Goal: Task Accomplishment & Management: Manage account settings

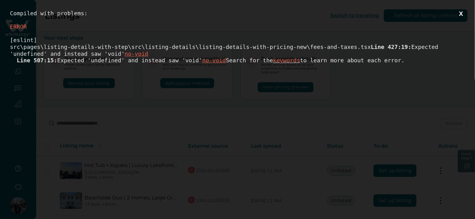
click at [462, 12] on button "X" at bounding box center [461, 14] width 8 height 8
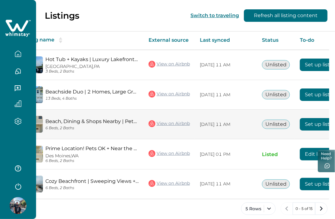
scroll to position [0, 82]
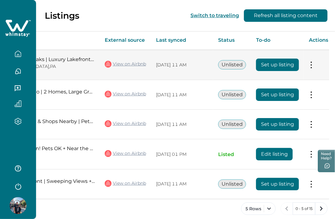
click at [286, 65] on button "Set up listing" at bounding box center [277, 64] width 43 height 12
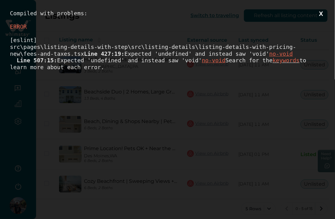
click at [325, 15] on button "X" at bounding box center [322, 14] width 8 height 8
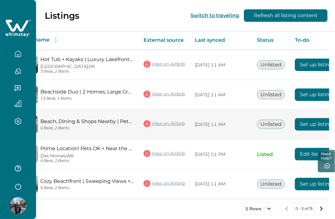
scroll to position [0, 82]
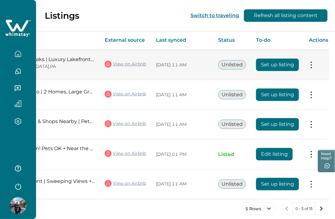
click at [276, 67] on button "Set up listing" at bounding box center [277, 64] width 43 height 12
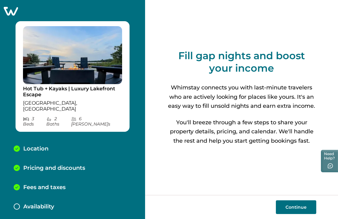
click at [297, 206] on button "Continue" at bounding box center [296, 207] width 40 height 14
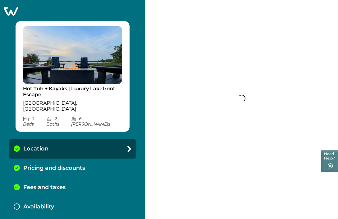
select select "**"
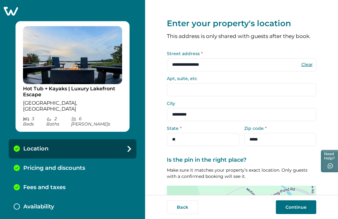
scroll to position [77, 0]
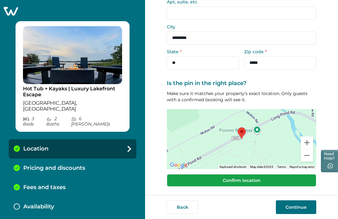
click at [254, 181] on button "Confirm location" at bounding box center [242, 180] width 150 height 12
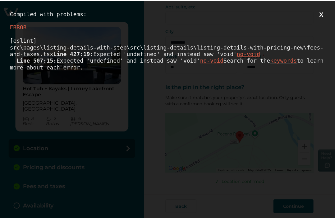
scroll to position [0, 0]
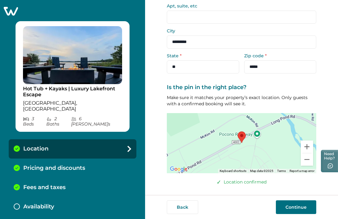
click at [13, 13] on icon at bounding box center [10, 11] width 15 height 10
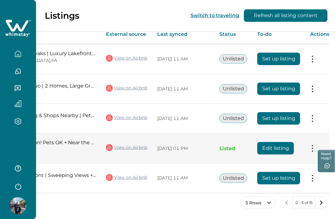
scroll to position [0, 82]
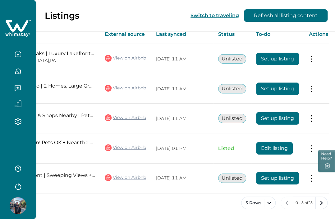
click at [153, 20] on div "Listings Switch to traveling Refresh all listing content" at bounding box center [167, 15] width 335 height 31
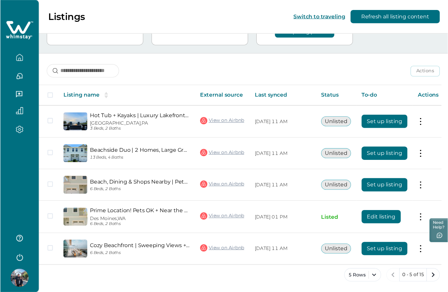
scroll to position [39, 0]
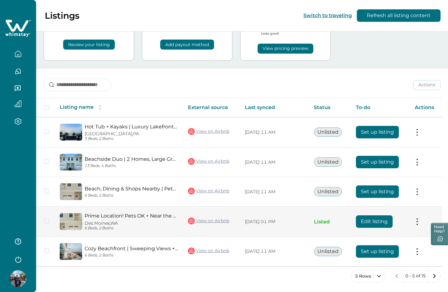
click at [338, 218] on button "Edit listing" at bounding box center [374, 221] width 37 height 12
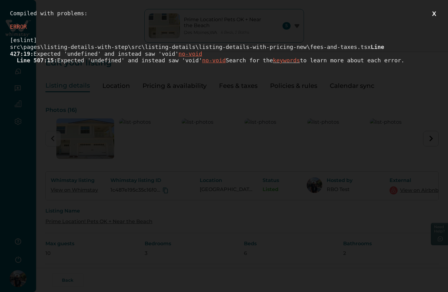
click at [288, 48] on div "[eslint] src\pages\listing-details-with-step\src\listing-details\listing-detail…" at bounding box center [224, 50] width 428 height 27
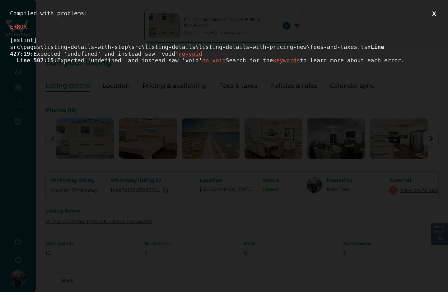
click at [288, 48] on div "[eslint] src\pages\listing-details-with-step\src\listing-details\listing-detail…" at bounding box center [224, 50] width 428 height 27
drag, startPoint x: 288, startPoint y: 48, endPoint x: 312, endPoint y: 49, distance: 23.7
click at [312, 49] on div "[eslint] src\pages\listing-details-with-step\src\listing-details\listing-detail…" at bounding box center [224, 50] width 428 height 27
copy div "fees-and-taxes"
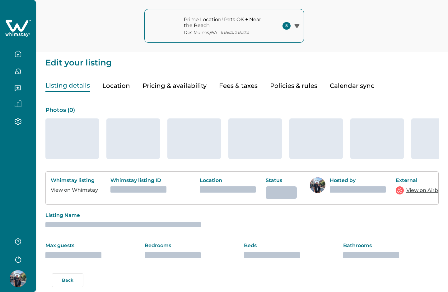
click at [193, 83] on button "Pricing & availability" at bounding box center [174, 85] width 64 height 13
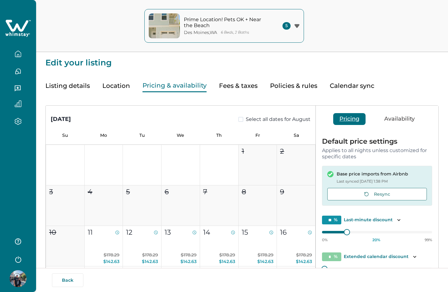
type input "**"
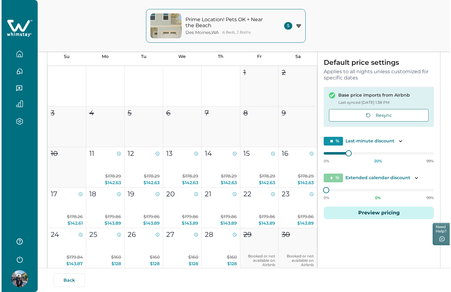
scroll to position [83, 0]
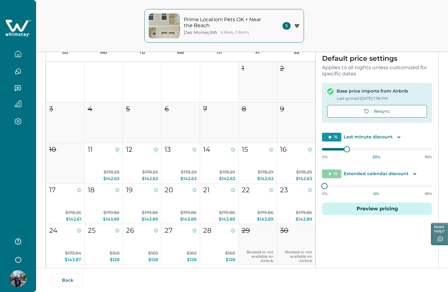
click at [385, 211] on button "Preview pricing" at bounding box center [377, 208] width 110 height 12
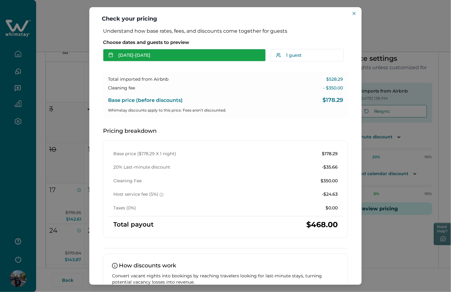
click at [135, 52] on button "Aug 12 - Aug 13" at bounding box center [184, 55] width 163 height 12
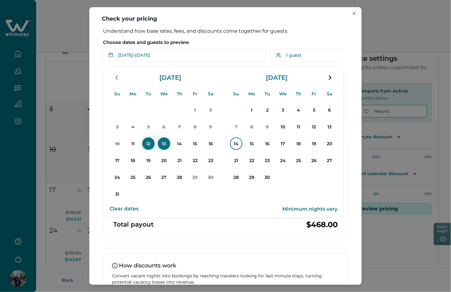
click at [234, 144] on p "14" at bounding box center [236, 143] width 12 height 12
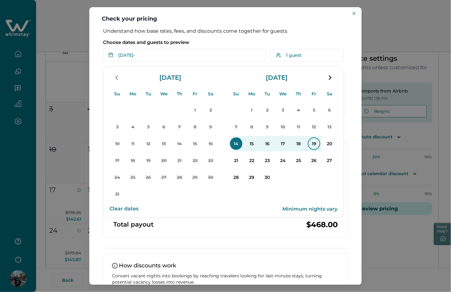
click at [313, 142] on p "19" at bounding box center [314, 143] width 12 height 12
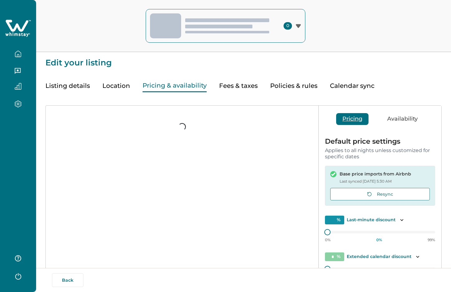
type input "*"
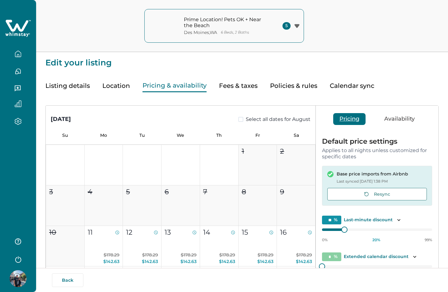
type input "**"
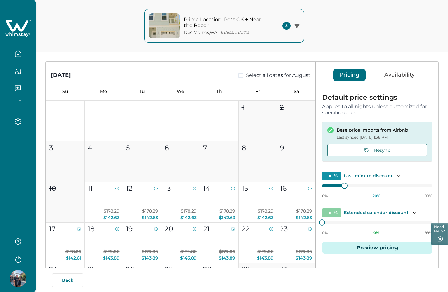
scroll to position [119, 0]
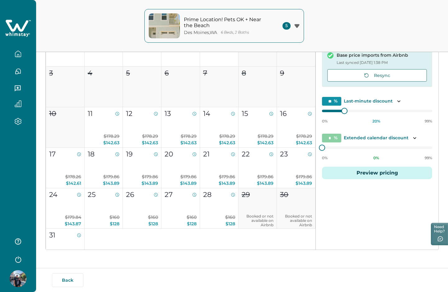
click at [376, 176] on button "Preview pricing" at bounding box center [377, 172] width 110 height 12
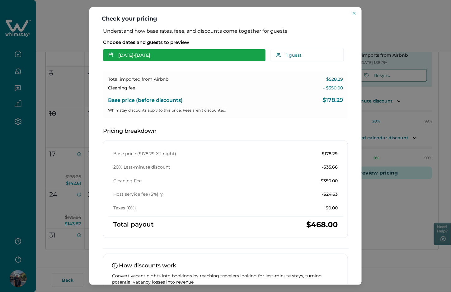
click at [133, 56] on button "Aug 12 - Aug 13" at bounding box center [184, 55] width 163 height 12
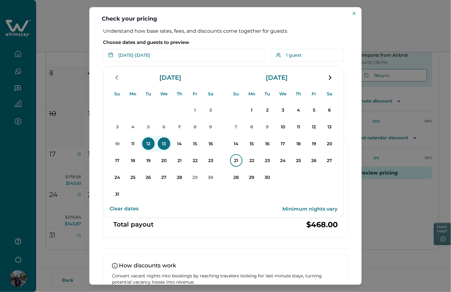
click at [235, 159] on p "21" at bounding box center [236, 160] width 12 height 12
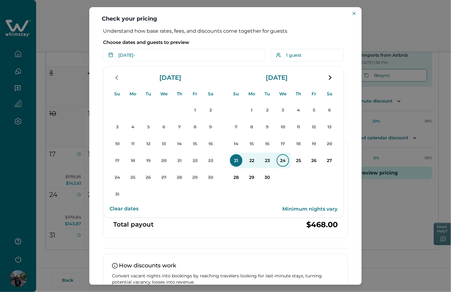
click at [281, 158] on p "24" at bounding box center [283, 160] width 12 height 12
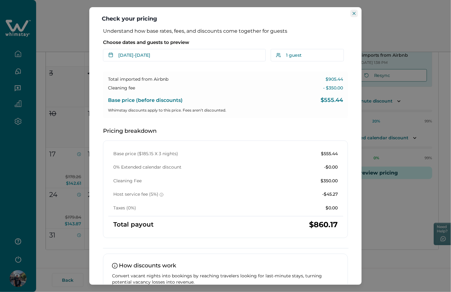
click at [357, 13] on button "Close" at bounding box center [353, 13] width 7 height 7
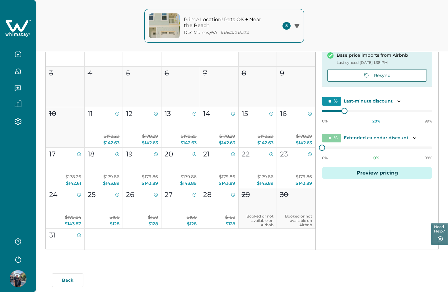
scroll to position [0, 0]
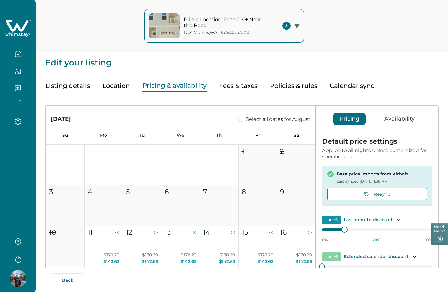
drag, startPoint x: 238, startPoint y: 84, endPoint x: 221, endPoint y: 149, distance: 67.0
click at [238, 84] on button "Fees & taxes" at bounding box center [238, 85] width 39 height 13
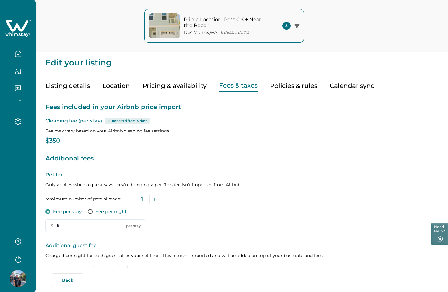
type input "*"
click at [183, 82] on button "Pricing & availability" at bounding box center [174, 85] width 64 height 13
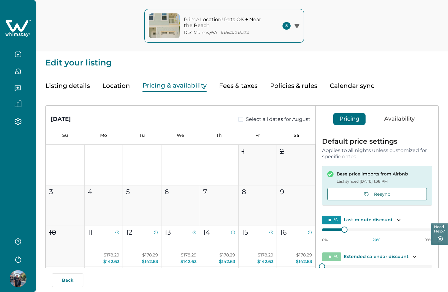
click at [242, 87] on button "Fees & taxes" at bounding box center [238, 85] width 39 height 13
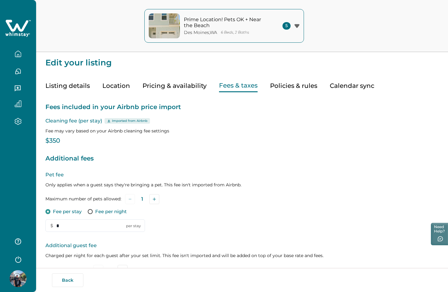
click at [180, 86] on button "Pricing & availability" at bounding box center [174, 85] width 64 height 13
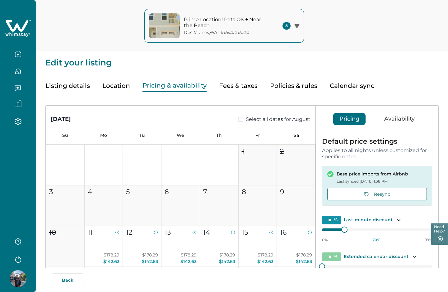
click at [231, 85] on button "Fees & taxes" at bounding box center [238, 85] width 39 height 13
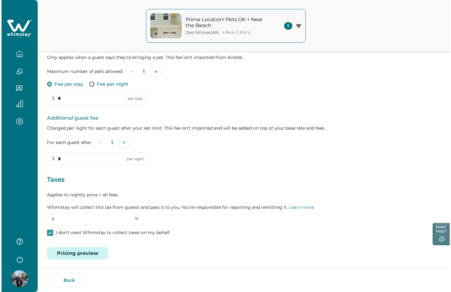
scroll to position [129, 0]
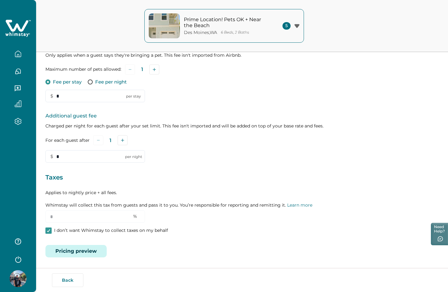
click at [62, 250] on button "Pricing preview" at bounding box center [75, 251] width 61 height 12
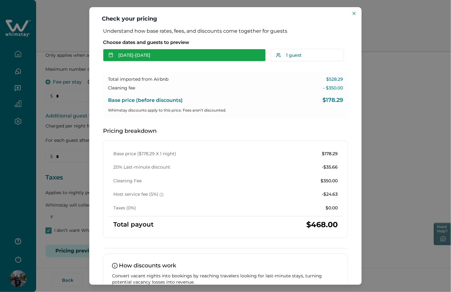
click at [175, 51] on button "Aug 12 - Aug 13" at bounding box center [184, 55] width 163 height 12
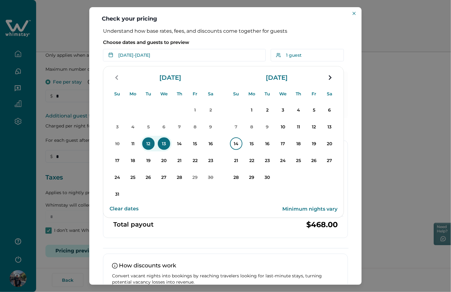
click at [236, 143] on p "14" at bounding box center [236, 143] width 12 height 12
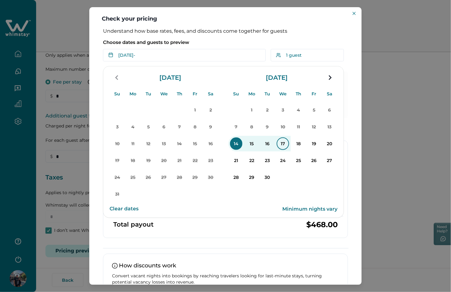
click at [285, 142] on p "17" at bounding box center [283, 143] width 12 height 12
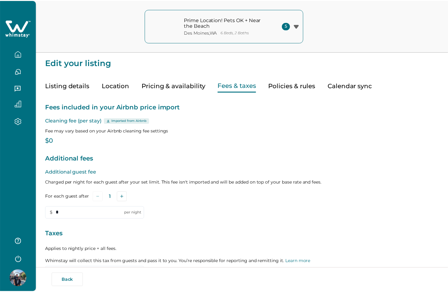
scroll to position [1, 0]
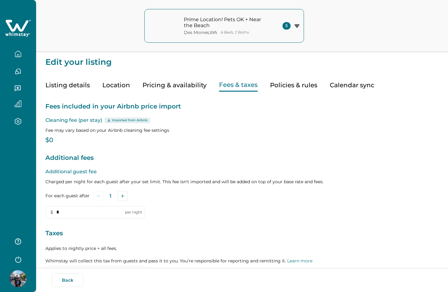
click at [87, 238] on p "Taxes" at bounding box center [241, 233] width 393 height 10
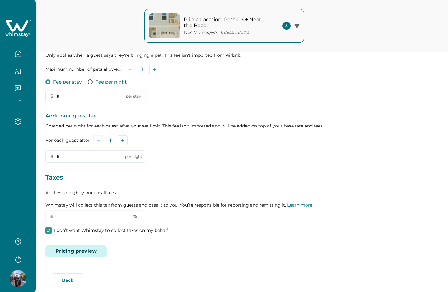
scroll to position [0, 0]
click at [87, 251] on button "Pricing preview" at bounding box center [75, 251] width 61 height 12
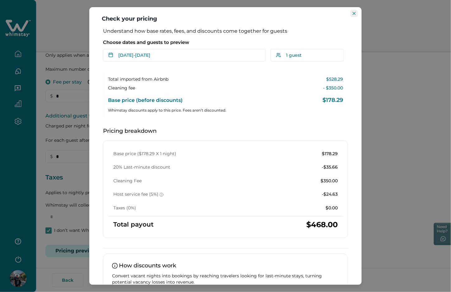
click at [355, 13] on icon "Close" at bounding box center [353, 13] width 3 height 3
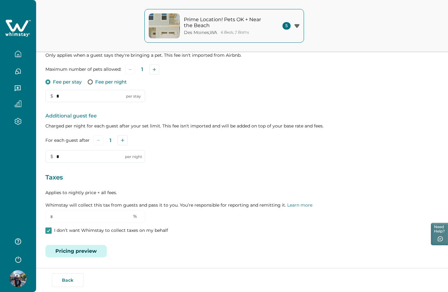
click at [21, 55] on icon "button" at bounding box center [18, 53] width 7 height 7
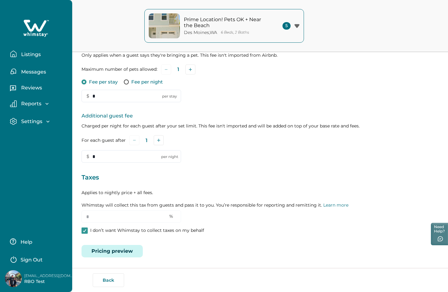
click at [29, 53] on p "Listings" at bounding box center [29, 54] width 21 height 6
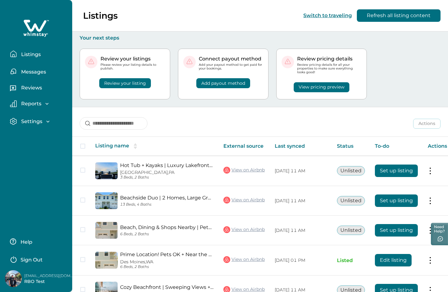
click at [131, 84] on button "Review your listing" at bounding box center [125, 83] width 52 height 10
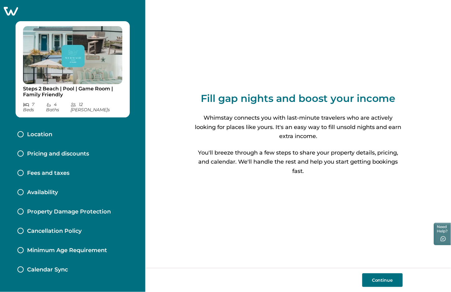
click at [14, 7] on icon at bounding box center [11, 11] width 14 height 9
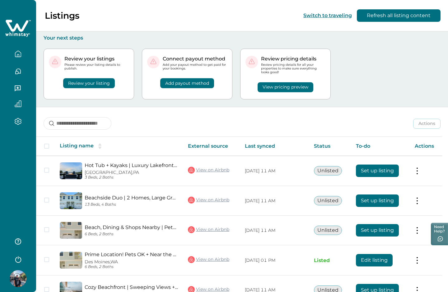
click at [78, 84] on button "Review your listing" at bounding box center [89, 83] width 52 height 10
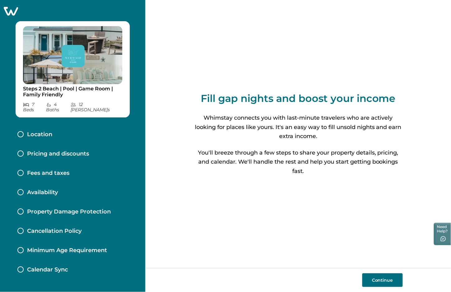
click at [12, 12] on icon at bounding box center [11, 11] width 14 height 9
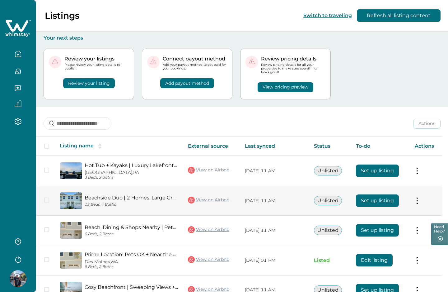
click at [371, 203] on button "Set up listing" at bounding box center [377, 200] width 43 height 12
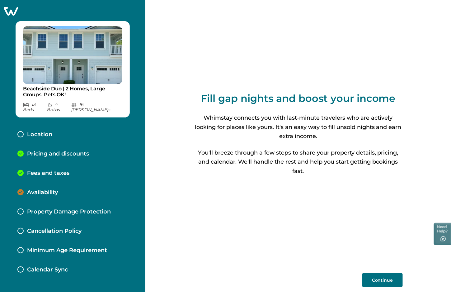
click at [10, 15] on icon at bounding box center [11, 11] width 14 height 9
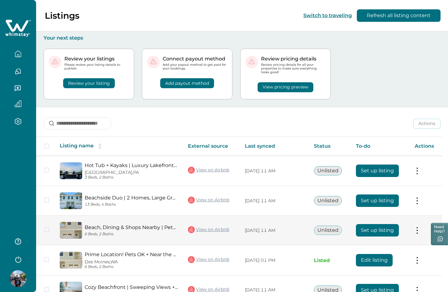
scroll to position [39, 0]
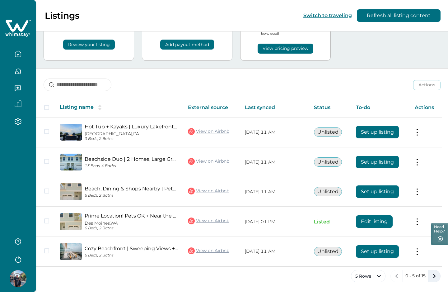
click at [435, 275] on icon "next page" at bounding box center [434, 275] width 3 height 4
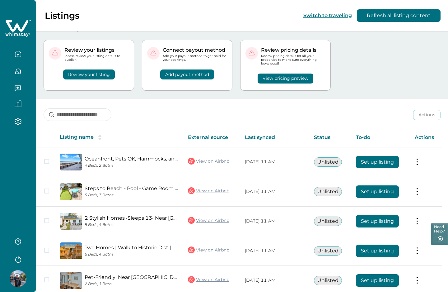
scroll to position [37, 0]
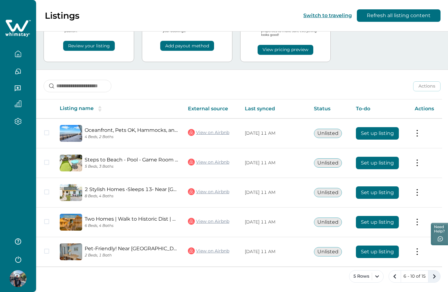
click at [432, 273] on icon "next page" at bounding box center [434, 276] width 9 height 9
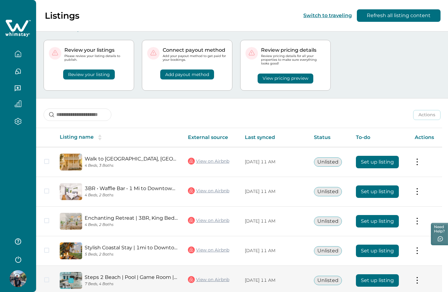
scroll to position [37, 0]
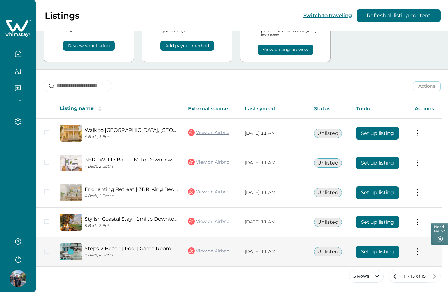
click at [390, 249] on button "Set up listing" at bounding box center [377, 251] width 43 height 12
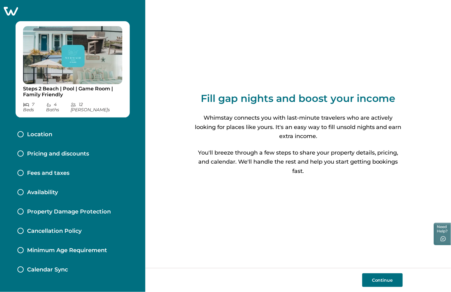
click at [36, 133] on div "Location" at bounding box center [72, 134] width 120 height 19
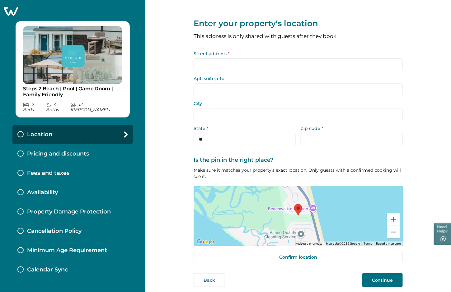
click at [9, 12] on icon at bounding box center [10, 11] width 15 height 10
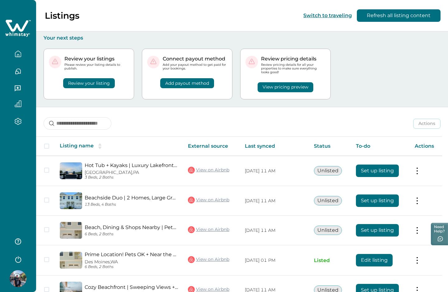
click at [85, 82] on button "Review your listing" at bounding box center [89, 83] width 52 height 10
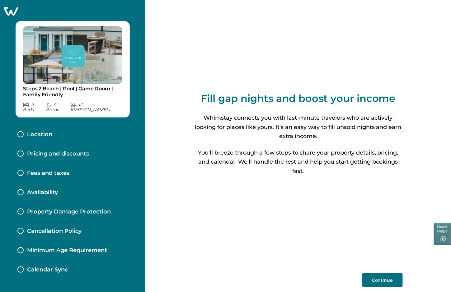
click at [8, 9] on icon at bounding box center [11, 11] width 14 height 9
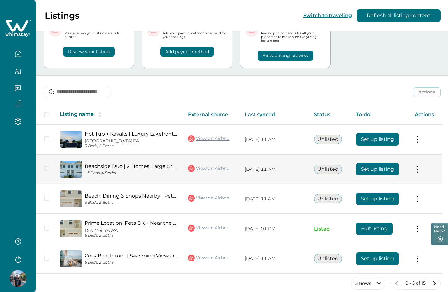
scroll to position [39, 0]
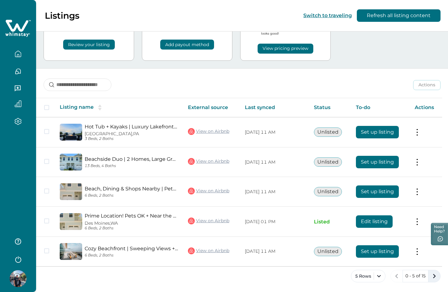
click at [435, 278] on icon "next page" at bounding box center [434, 275] width 9 height 9
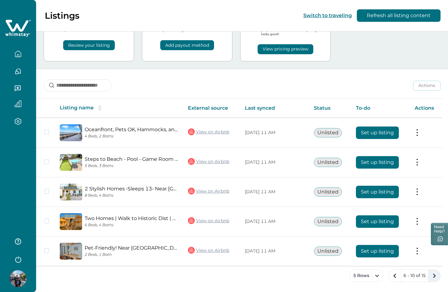
scroll to position [37, 0]
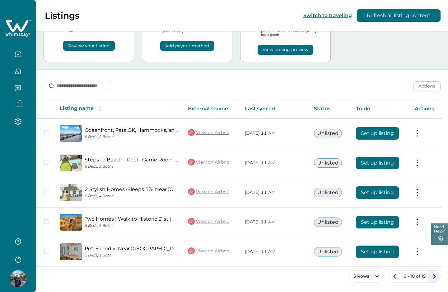
click at [435, 278] on icon "next page" at bounding box center [434, 276] width 9 height 9
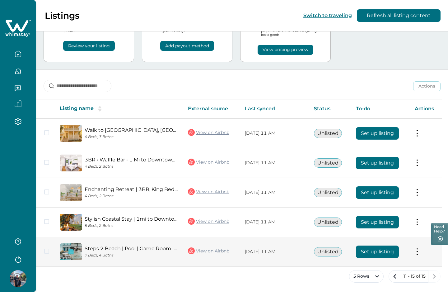
click at [376, 250] on button "Set up listing" at bounding box center [377, 251] width 43 height 12
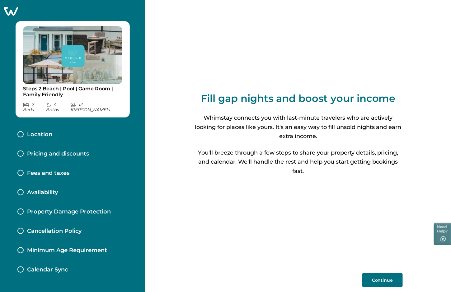
click at [391, 278] on button "Continue" at bounding box center [382, 280] width 40 height 14
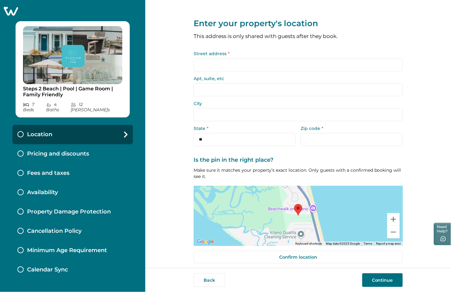
click at [391, 278] on button "Continue" at bounding box center [382, 280] width 40 height 14
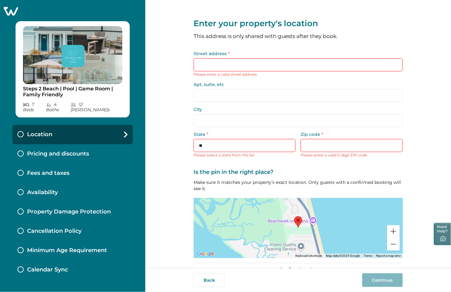
click at [12, 13] on icon at bounding box center [10, 11] width 15 height 10
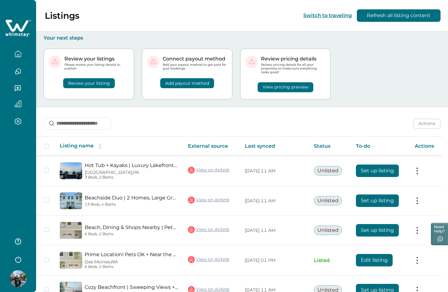
click at [275, 87] on button "View pricing preview" at bounding box center [286, 87] width 56 height 10
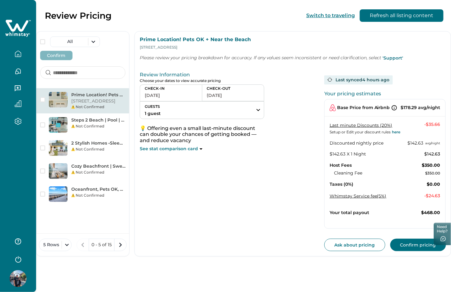
click at [10, 26] on icon at bounding box center [17, 26] width 23 height 12
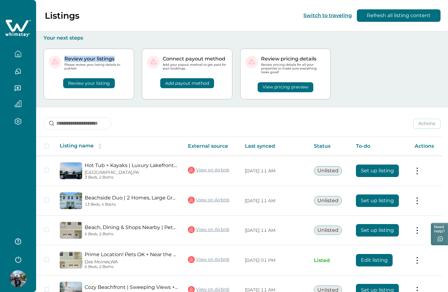
drag, startPoint x: 117, startPoint y: 59, endPoint x: 64, endPoint y: 58, distance: 53.5
click at [64, 58] on div "Review your listings Please review your listing details to publish." at bounding box center [89, 63] width 80 height 15
copy p "Review your listings"
click at [92, 80] on button "Review your listing" at bounding box center [89, 83] width 52 height 10
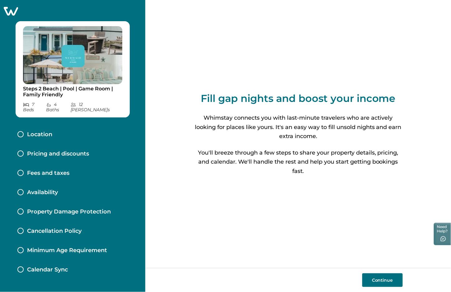
click at [11, 8] on icon at bounding box center [11, 11] width 14 height 9
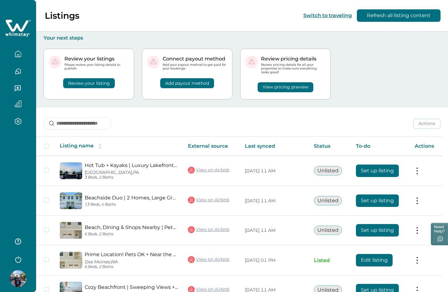
click at [283, 88] on button "View pricing preview" at bounding box center [286, 87] width 56 height 10
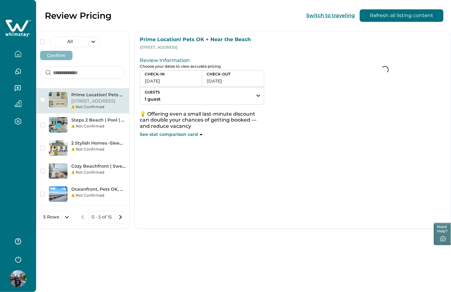
click at [23, 25] on icon at bounding box center [18, 28] width 26 height 19
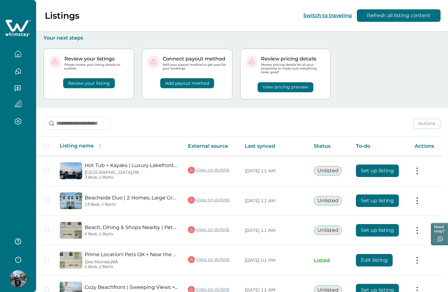
click at [88, 83] on button "Review your listing" at bounding box center [89, 83] width 52 height 10
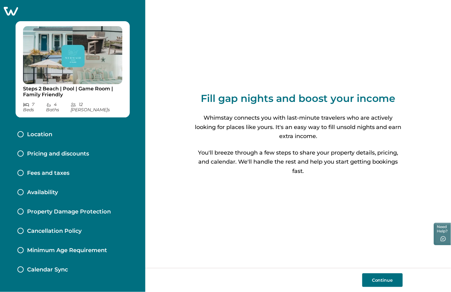
click at [8, 13] on icon at bounding box center [11, 11] width 14 height 9
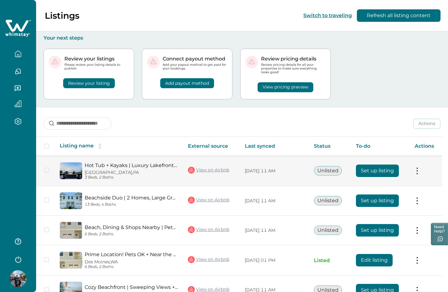
click at [365, 167] on button "Set up listing" at bounding box center [377, 170] width 43 height 12
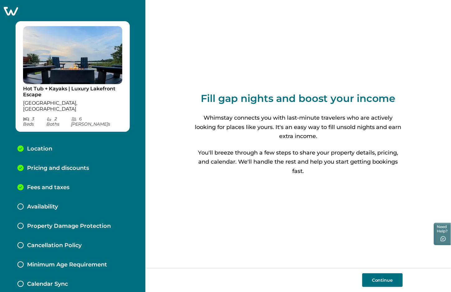
click at [375, 278] on button "Continue" at bounding box center [382, 280] width 40 height 14
select select "**"
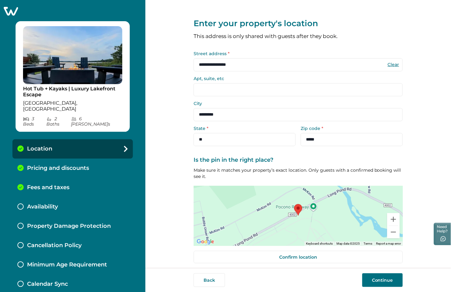
click at [375, 278] on button "Continue" at bounding box center [382, 280] width 40 height 14
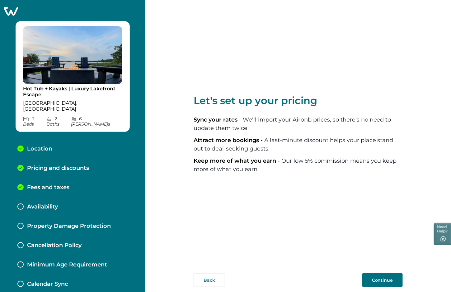
click at [375, 278] on button "Continue" at bounding box center [382, 280] width 40 height 14
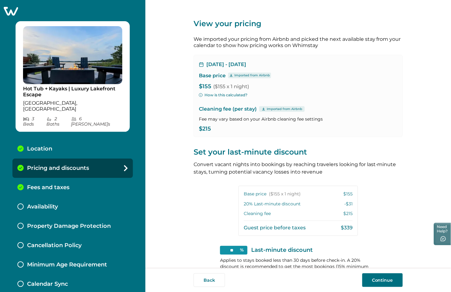
click at [385, 279] on button "Continue" at bounding box center [382, 280] width 40 height 14
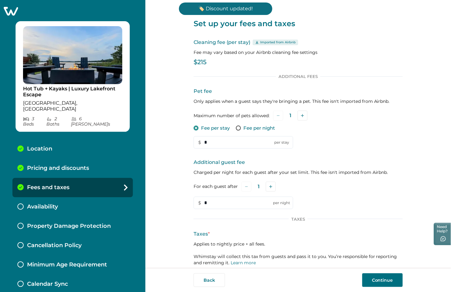
click at [385, 279] on button "Continue" at bounding box center [382, 280] width 40 height 14
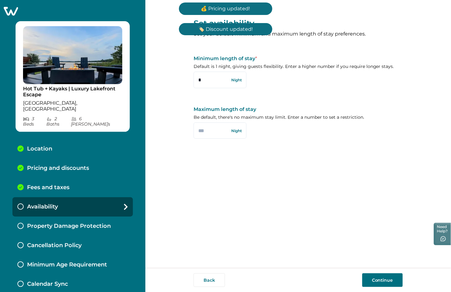
click at [385, 280] on button "Continue" at bounding box center [382, 280] width 40 height 14
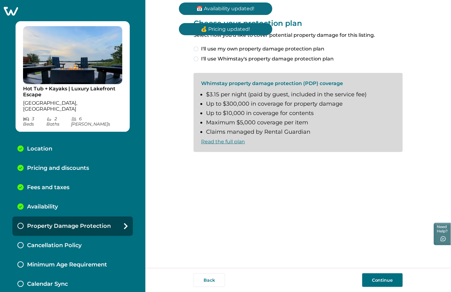
click at [385, 280] on button "Continue" at bounding box center [382, 280] width 40 height 14
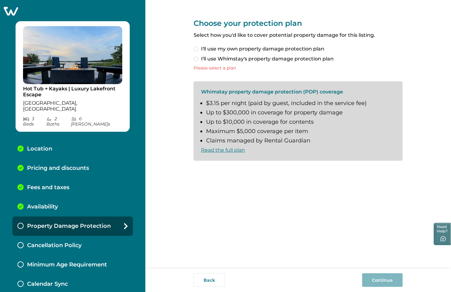
click at [249, 57] on span "I'll use Whimstay's property damage protection plan" at bounding box center [267, 58] width 133 height 7
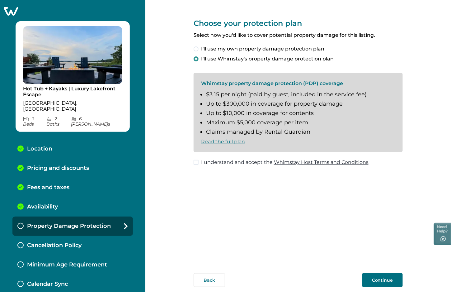
click at [386, 284] on button "Continue" at bounding box center [382, 280] width 40 height 14
click at [237, 159] on span "I understand and accept the Whimstay Host Terms and Conditions" at bounding box center [284, 161] width 167 height 7
click at [391, 281] on button "Continue" at bounding box center [382, 280] width 40 height 14
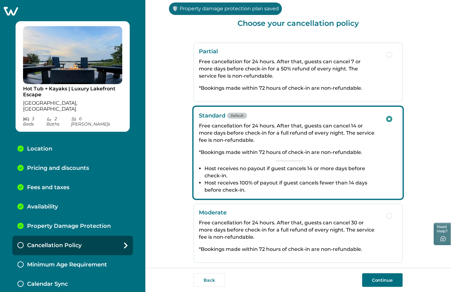
click at [378, 278] on button "Continue" at bounding box center [382, 280] width 40 height 14
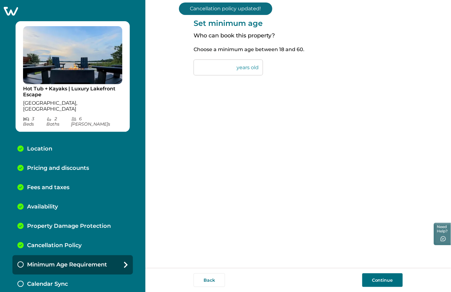
click at [378, 279] on button "Continue" at bounding box center [382, 280] width 40 height 14
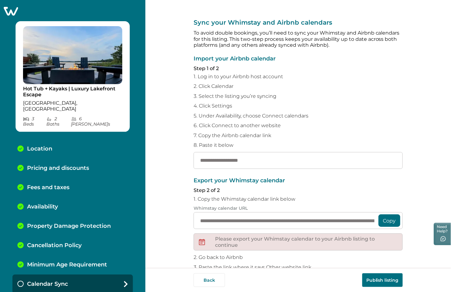
click at [75, 255] on div "Minimum Age Requirement" at bounding box center [72, 264] width 120 height 19
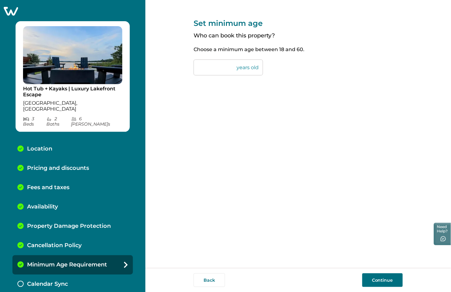
click at [362, 282] on button "Continue" at bounding box center [382, 280] width 40 height 14
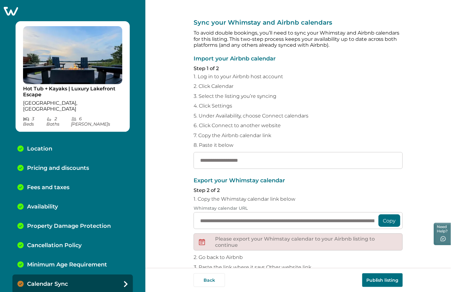
click at [75, 242] on p "Cancellation Policy" at bounding box center [54, 245] width 54 height 7
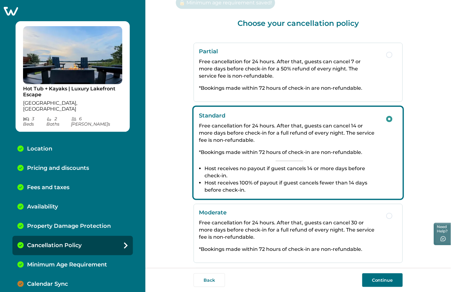
click at [64, 259] on div "Minimum Age Requirement" at bounding box center [72, 264] width 120 height 19
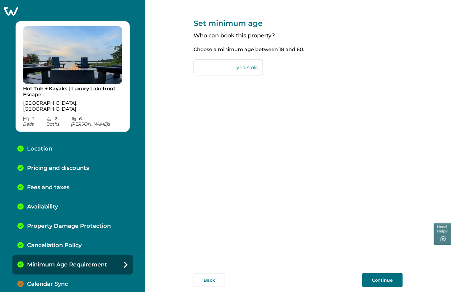
click at [63, 242] on p "Cancellation Policy" at bounding box center [54, 245] width 54 height 7
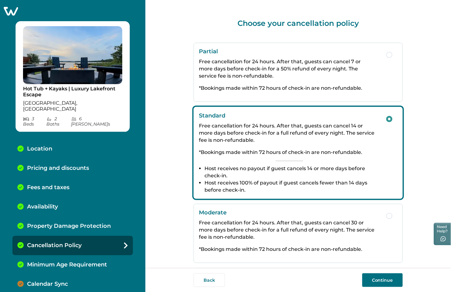
click at [55, 261] on p "Minimum Age Requirement" at bounding box center [67, 264] width 80 height 7
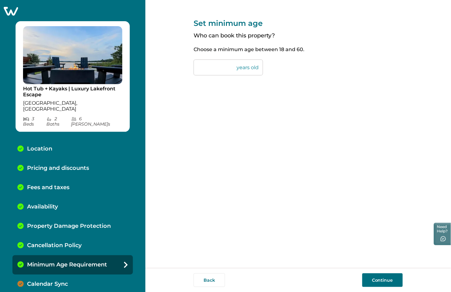
click at [375, 276] on button "Continue" at bounding box center [382, 280] width 40 height 14
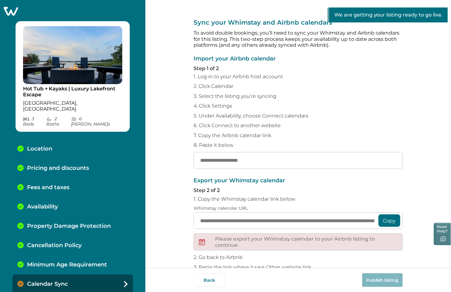
click at [53, 236] on div "Cancellation Policy" at bounding box center [72, 245] width 120 height 19
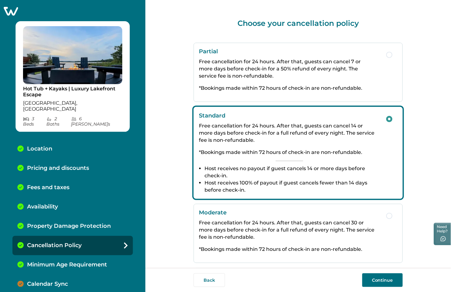
click at [60, 261] on p "Minimum Age Requirement" at bounding box center [67, 264] width 80 height 7
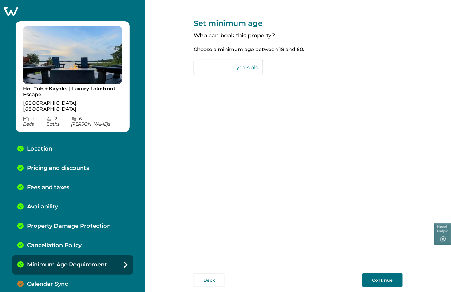
click at [370, 277] on button "Continue" at bounding box center [382, 280] width 40 height 14
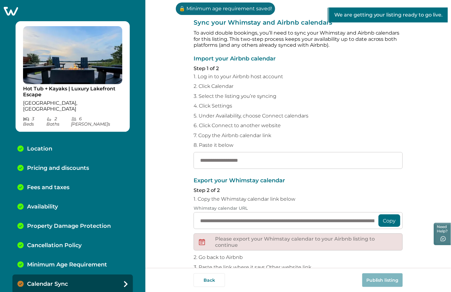
click at [230, 7] on p "🔒 Minimum age requirement saved!" at bounding box center [225, 8] width 99 height 12
copy p "🔒 Minimum age requirement saved!"
click at [94, 261] on p "Minimum Age Requirement" at bounding box center [67, 264] width 80 height 7
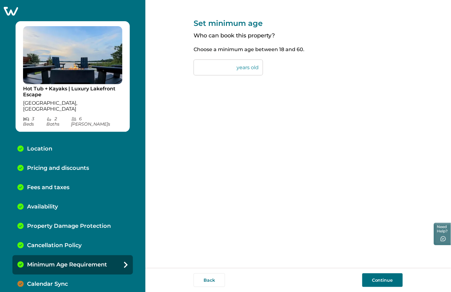
click at [239, 20] on p "Set minimum age" at bounding box center [298, 23] width 209 height 9
copy p "Set minimum age"
click at [227, 31] on div "Set minimum age Who can book this property? Choose a minimum age between 18 and…" at bounding box center [298, 42] width 209 height 84
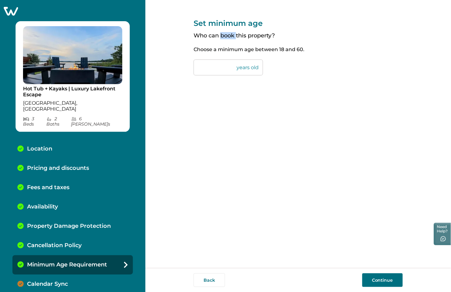
click at [227, 31] on div "Set minimum age Who can book this property? Choose a minimum age between 18 and…" at bounding box center [298, 42] width 209 height 84
copy p "Who can book this property?"
click at [60, 280] on p "Calendar Sync" at bounding box center [47, 283] width 41 height 7
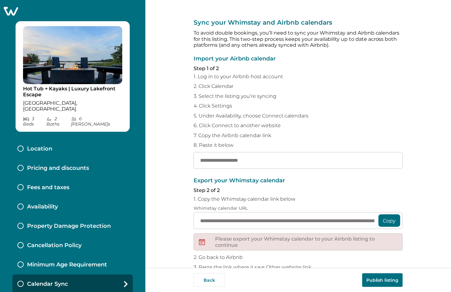
type input "**********"
click at [58, 261] on p "Minimum Age Requirement" at bounding box center [67, 264] width 80 height 7
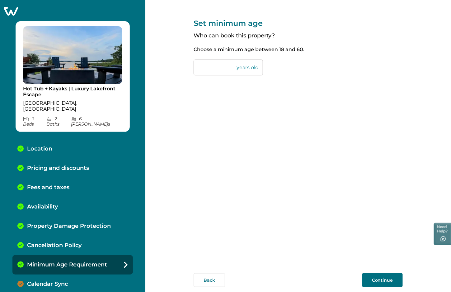
click at [91, 274] on div "Calendar Sync" at bounding box center [72, 283] width 120 height 19
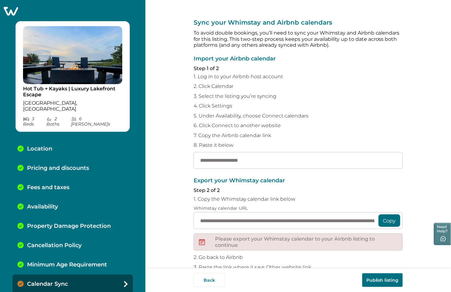
click at [381, 279] on button "Publish listing" at bounding box center [382, 280] width 40 height 14
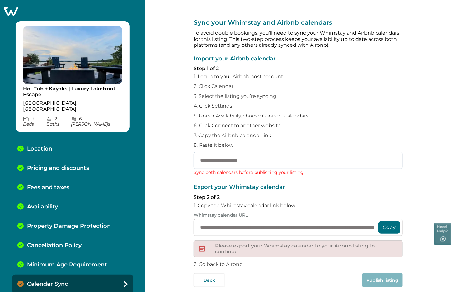
click at [282, 163] on input "text" at bounding box center [298, 160] width 209 height 17
click at [316, 164] on input "text" at bounding box center [298, 160] width 209 height 17
paste input "**********"
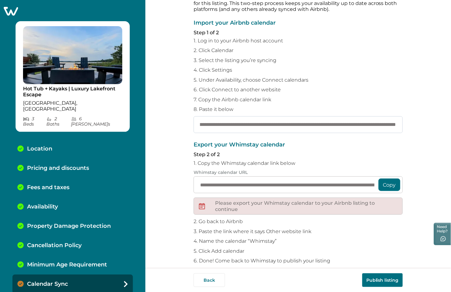
scroll to position [44, 0]
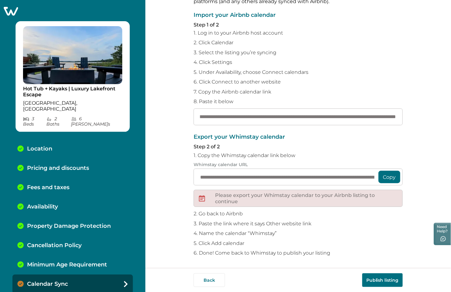
type input "**********"
click at [376, 279] on button "Publish listing" at bounding box center [382, 280] width 40 height 14
click at [55, 261] on p "Minimum Age Requirement" at bounding box center [67, 264] width 80 height 7
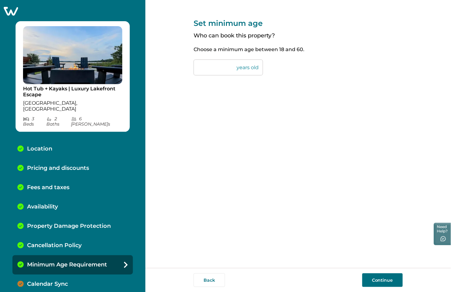
click at [386, 275] on button "Continue" at bounding box center [382, 280] width 40 height 14
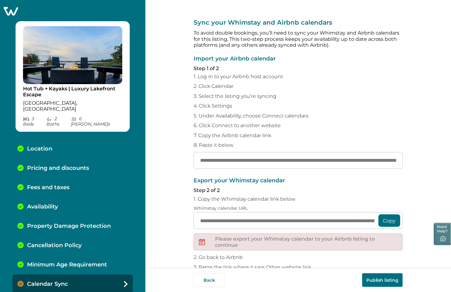
click at [380, 278] on button "Publish listing" at bounding box center [382, 280] width 40 height 14
click at [11, 7] on icon at bounding box center [11, 11] width 14 height 9
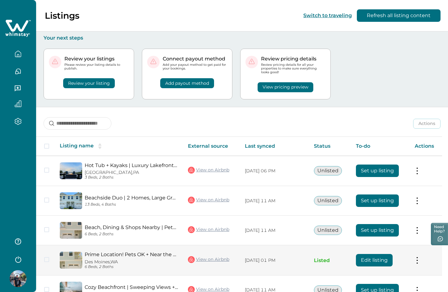
click at [365, 254] on button "Edit listing" at bounding box center [374, 260] width 37 height 12
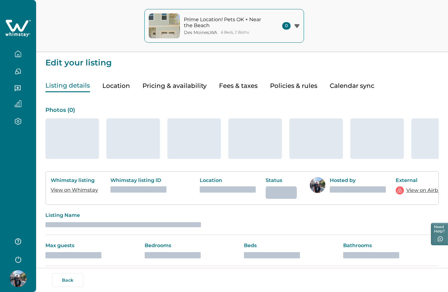
click at [185, 84] on button "Pricing & availability" at bounding box center [174, 85] width 64 height 13
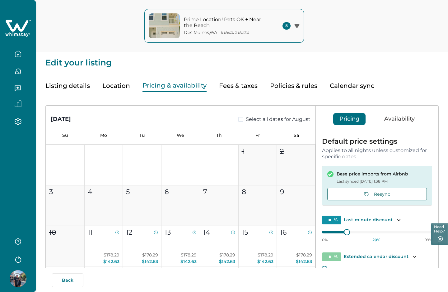
type input "**"
click at [359, 172] on p "Base price imports from Airbnb" at bounding box center [373, 174] width 72 height 6
copy p "Base price imports from Airbnb"
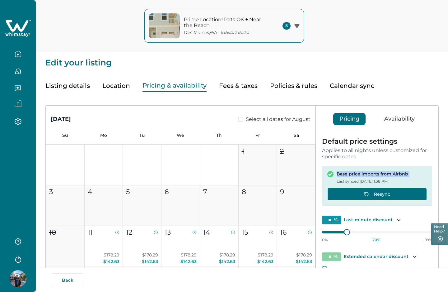
click at [366, 193] on icon "button" at bounding box center [366, 193] width 5 height 5
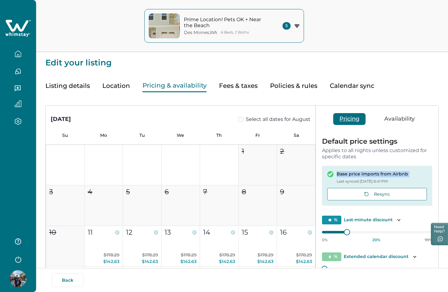
click at [17, 55] on icon "button" at bounding box center [18, 53] width 7 height 7
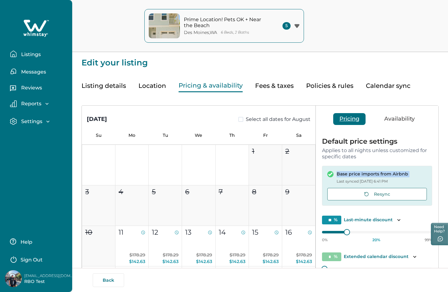
click at [29, 53] on p "Listings" at bounding box center [29, 54] width 21 height 6
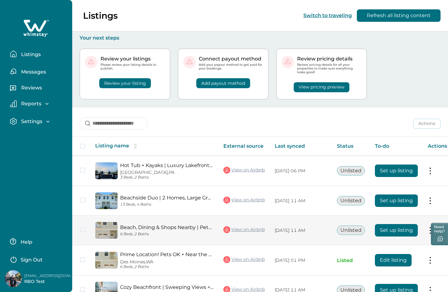
click at [392, 227] on button "Set up listing" at bounding box center [396, 230] width 43 height 12
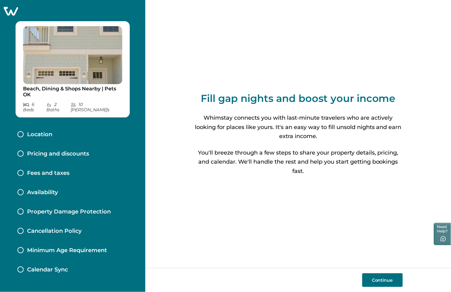
click at [387, 276] on button "Continue" at bounding box center [382, 280] width 40 height 14
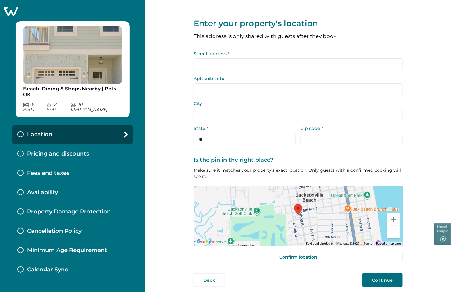
click at [287, 64] on input "Street address *" at bounding box center [298, 64] width 209 height 13
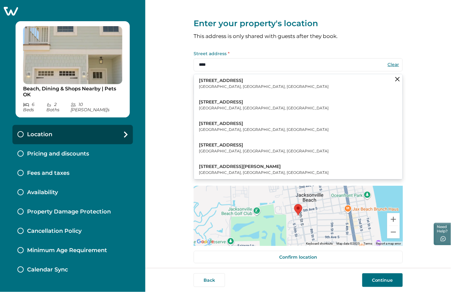
click at [256, 82] on button "1234 Long Pond Rd Long Pond, PA, USA" at bounding box center [298, 83] width 208 height 19
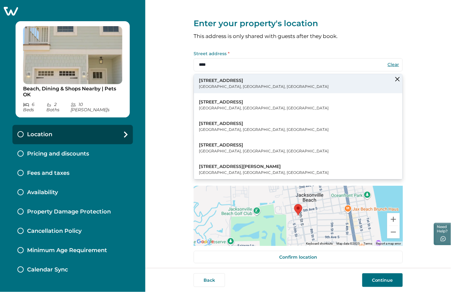
type input "**********"
type input "*********"
select select "**"
type input "*****"
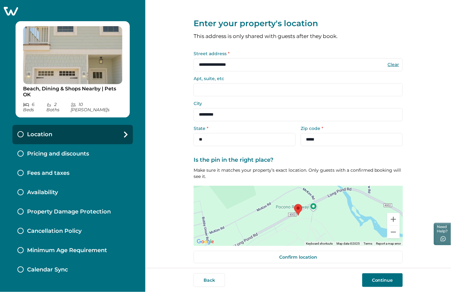
click at [386, 281] on button "Continue" at bounding box center [382, 280] width 40 height 14
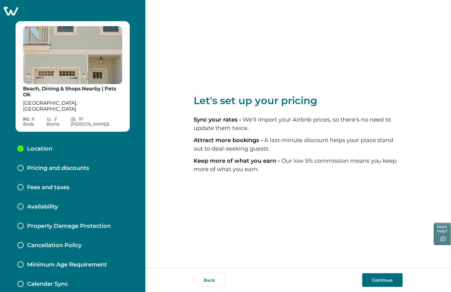
click at [386, 278] on button "Continue" at bounding box center [382, 280] width 40 height 14
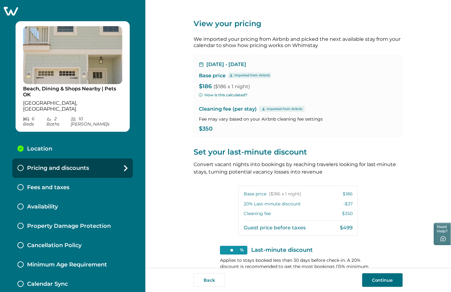
click at [386, 278] on button "Continue" at bounding box center [382, 280] width 40 height 14
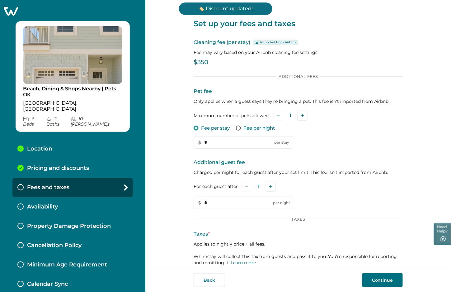
click at [386, 278] on button "Continue" at bounding box center [382, 280] width 40 height 14
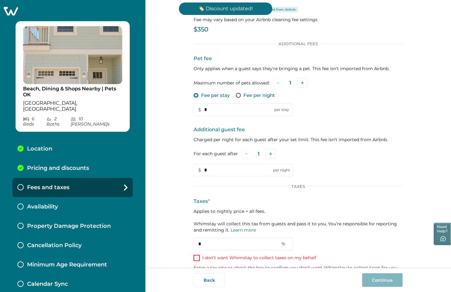
scroll to position [44, 0]
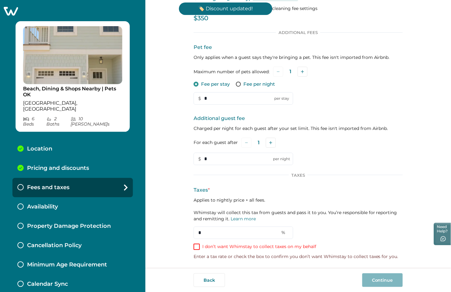
click at [303, 245] on p "I don’t want Whimstay to collect taxes on my behalf" at bounding box center [259, 246] width 114 height 6
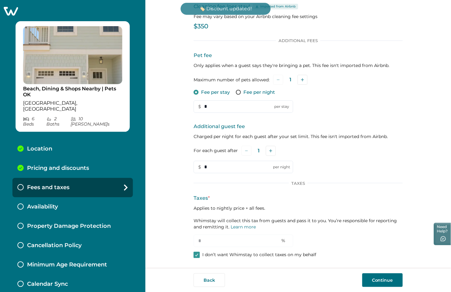
scroll to position [35, 0]
click at [385, 280] on button "Continue" at bounding box center [382, 280] width 40 height 14
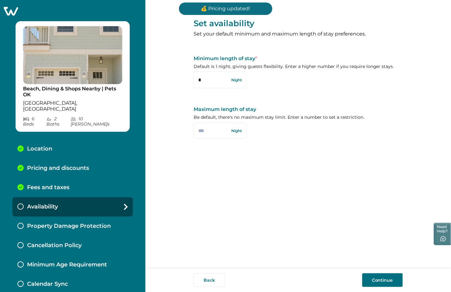
click at [385, 280] on button "Continue" at bounding box center [382, 280] width 40 height 14
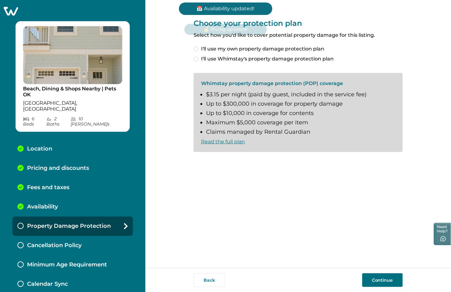
click at [296, 59] on span "I'll use Whimstay's property damage protection plan" at bounding box center [267, 58] width 133 height 7
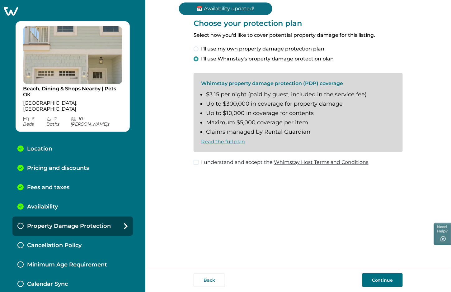
click at [243, 159] on span "I understand and accept the Whimstay Host Terms and Conditions" at bounding box center [284, 161] width 167 height 7
click at [377, 282] on button "Continue" at bounding box center [382, 280] width 40 height 14
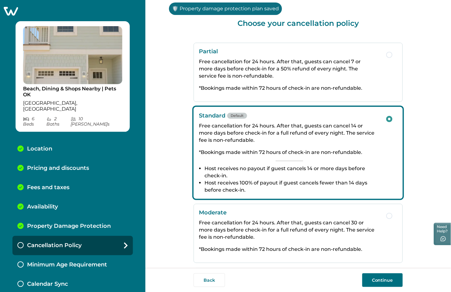
click at [377, 282] on button "Continue" at bounding box center [382, 280] width 40 height 14
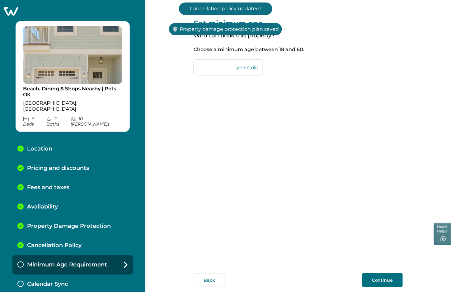
click at [377, 282] on button "Continue" at bounding box center [382, 280] width 40 height 14
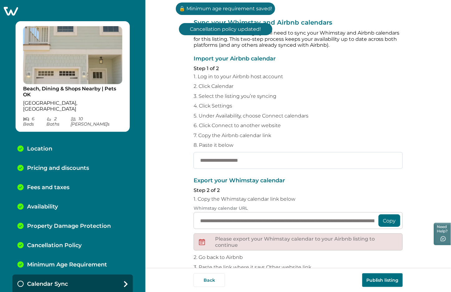
click at [262, 160] on input "text" at bounding box center [298, 160] width 209 height 17
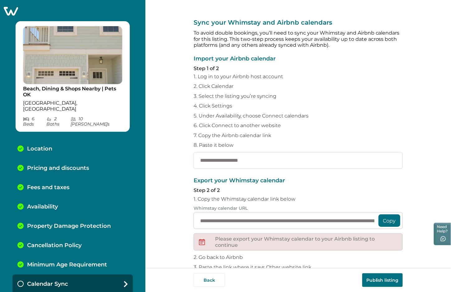
paste input "**********"
type input "**********"
click at [380, 278] on button "Publish listing" at bounding box center [382, 280] width 40 height 14
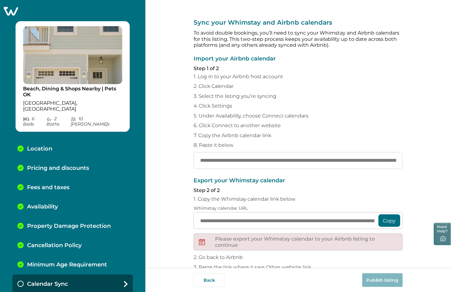
click at [352, 162] on input "**********" at bounding box center [298, 160] width 209 height 17
click at [382, 160] on input "**********" at bounding box center [298, 160] width 209 height 17
click at [266, 155] on input "**********" at bounding box center [298, 160] width 209 height 17
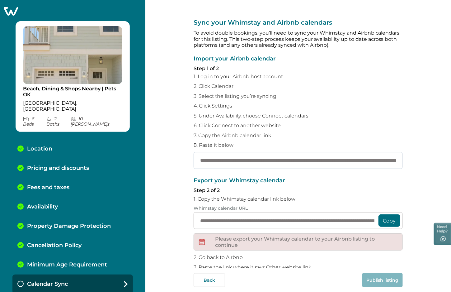
click at [266, 155] on input "**********" at bounding box center [298, 160] width 209 height 17
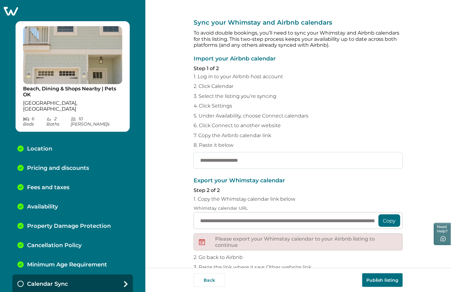
click at [278, 163] on input "text" at bounding box center [298, 160] width 209 height 17
paste input "**********"
type input "**********"
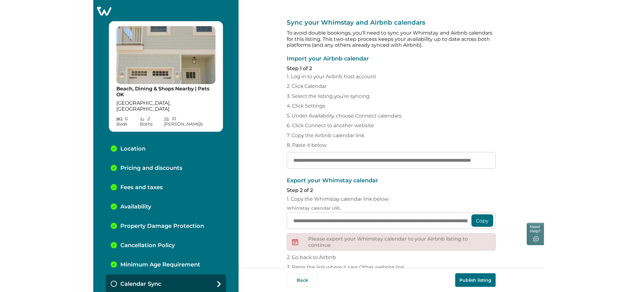
scroll to position [0, 0]
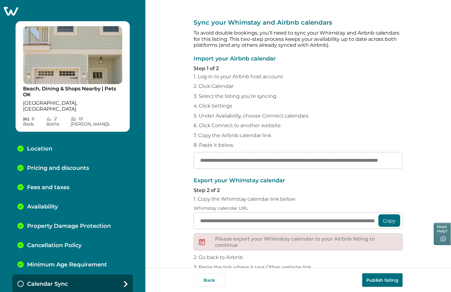
click at [382, 282] on button "Publish listing" at bounding box center [382, 280] width 40 height 14
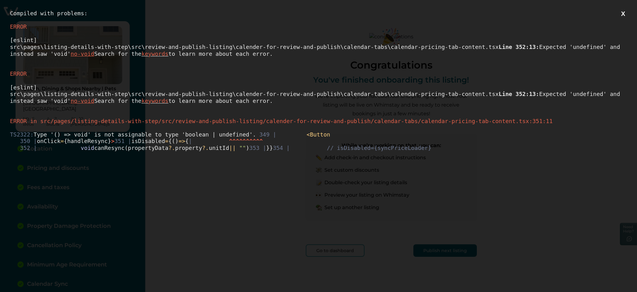
click at [221, 151] on div "TS2322: Type '() => void' is not assignable to type 'boolean | undefined'. 349 …" at bounding box center [318, 141] width 617 height 20
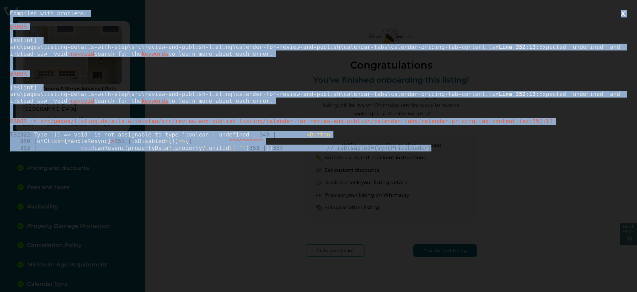
drag, startPoint x: 171, startPoint y: 209, endPoint x: 7, endPoint y: 12, distance: 256.4
click at [7, 12] on div "Compiled with problems: X ERROR [eslint] src\pages\listing-details-with-step\sr…" at bounding box center [318, 146] width 637 height 292
copy div "Compiled with problems: X ERROR [eslint] src\pages\listing-details-with-step\sr…"
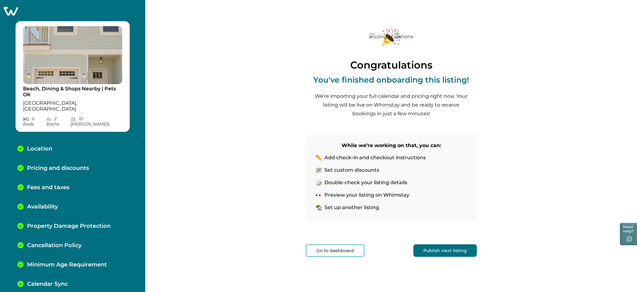
click at [16, 10] on icon at bounding box center [11, 11] width 14 height 9
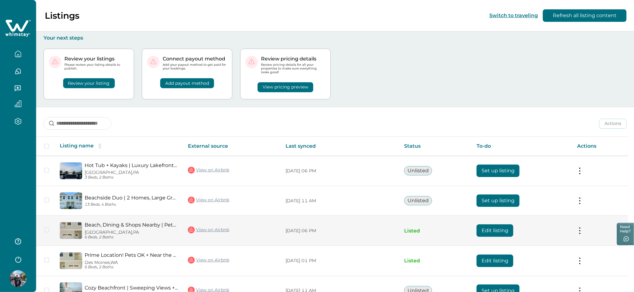
click at [451, 231] on button "Edit listing" at bounding box center [495, 230] width 37 height 12
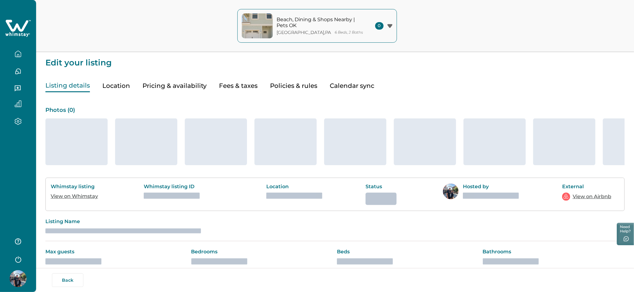
click at [190, 83] on button "Pricing & availability" at bounding box center [174, 85] width 64 height 13
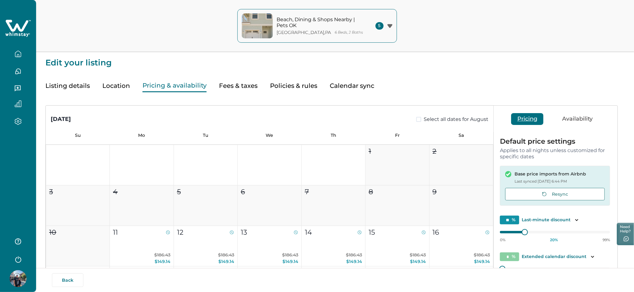
type input "**"
click at [451, 194] on button "Resync" at bounding box center [555, 194] width 100 height 12
click at [451, 196] on button "Resync" at bounding box center [555, 194] width 100 height 12
type input "**"
click at [577, 192] on button "Resync" at bounding box center [555, 194] width 100 height 12
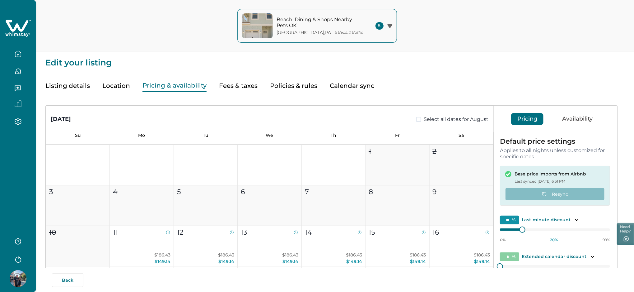
type input "**"
click at [243, 83] on button "Fees & taxes" at bounding box center [238, 85] width 39 height 13
type input "*"
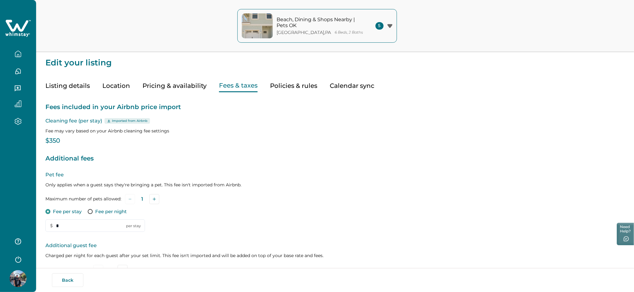
click at [193, 82] on button "Pricing & availability" at bounding box center [174, 85] width 64 height 13
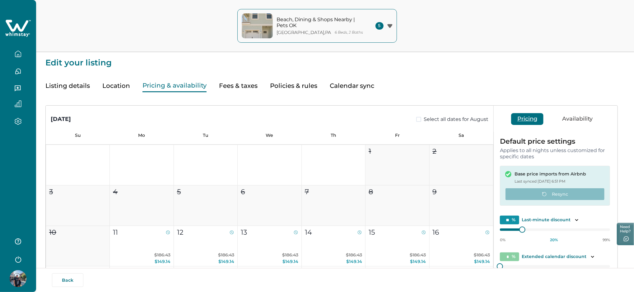
type input "**"
click at [574, 121] on button "Availability" at bounding box center [577, 119] width 43 height 12
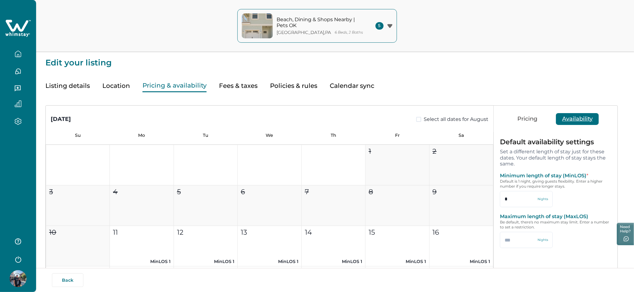
click at [528, 115] on button "Pricing" at bounding box center [527, 119] width 32 height 12
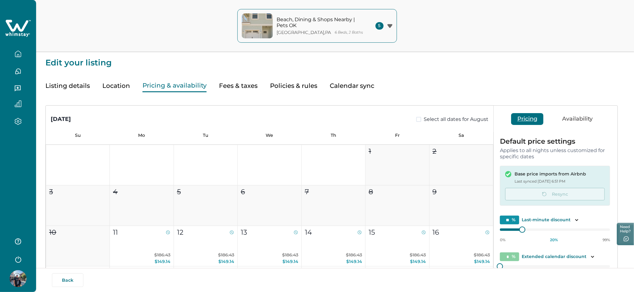
click at [23, 54] on button "button" at bounding box center [18, 54] width 26 height 12
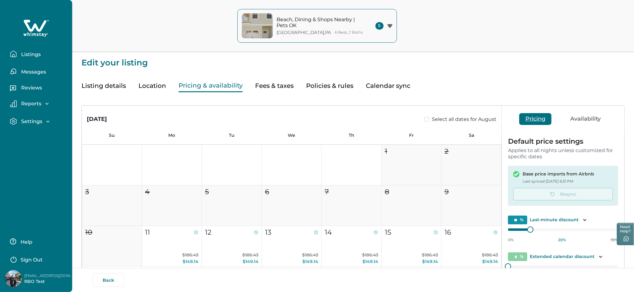
click at [32, 53] on p "Listings" at bounding box center [29, 54] width 21 height 6
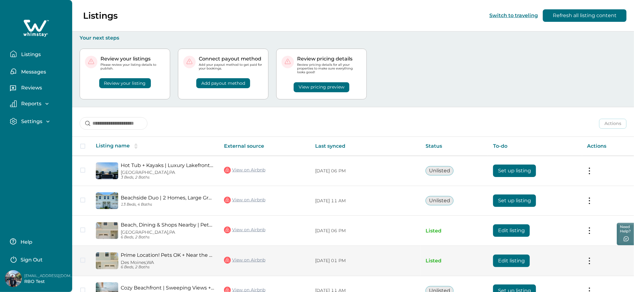
click at [517, 264] on button "Edit listing" at bounding box center [511, 260] width 37 height 12
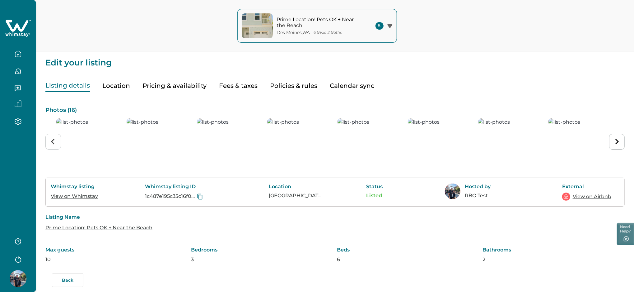
type input "**"
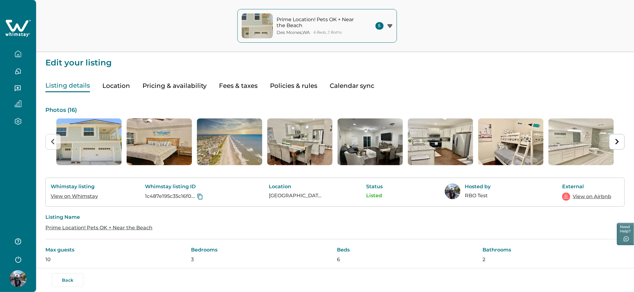
click at [184, 85] on button "Pricing & availability" at bounding box center [174, 85] width 64 height 13
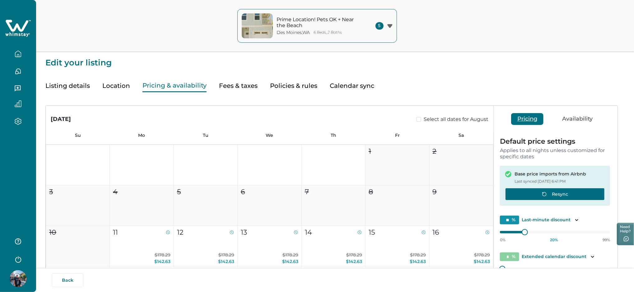
click at [537, 192] on button "Resync" at bounding box center [555, 194] width 100 height 12
click at [575, 119] on button "Availability" at bounding box center [577, 119] width 43 height 12
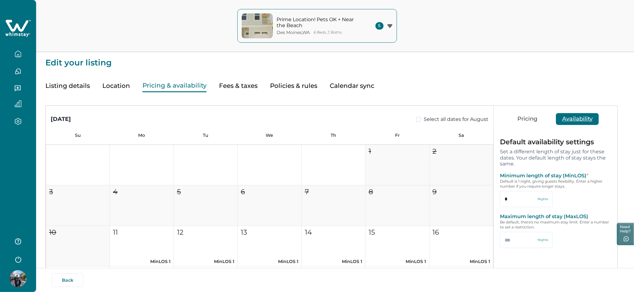
click at [531, 118] on button "Pricing" at bounding box center [527, 119] width 32 height 12
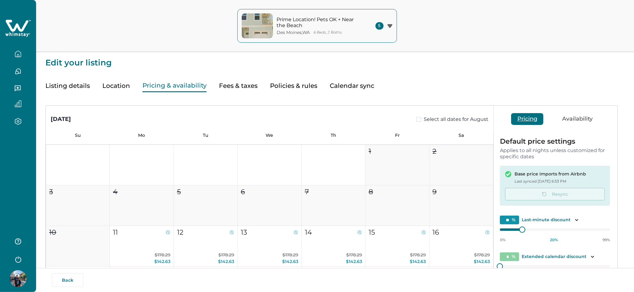
type input "**"
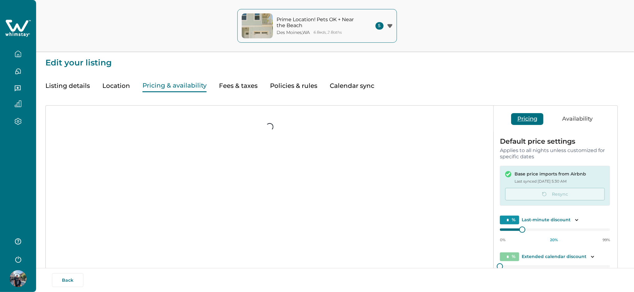
type input "**"
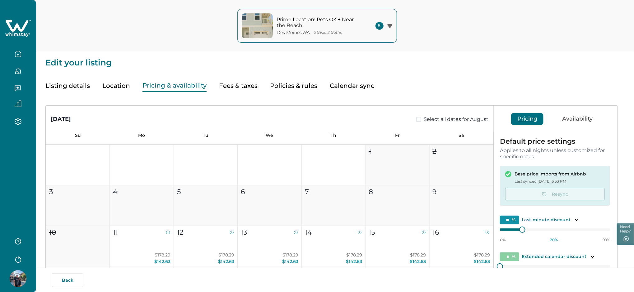
click at [576, 122] on button "Availability" at bounding box center [577, 119] width 43 height 12
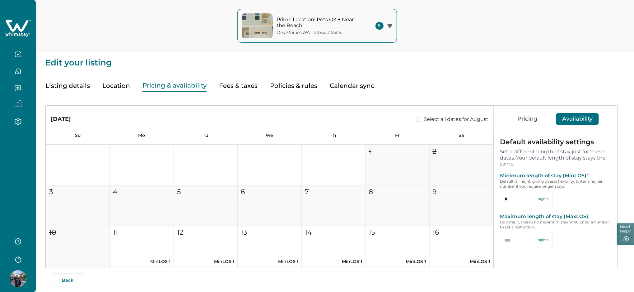
click at [532, 118] on button "Pricing" at bounding box center [527, 119] width 32 height 12
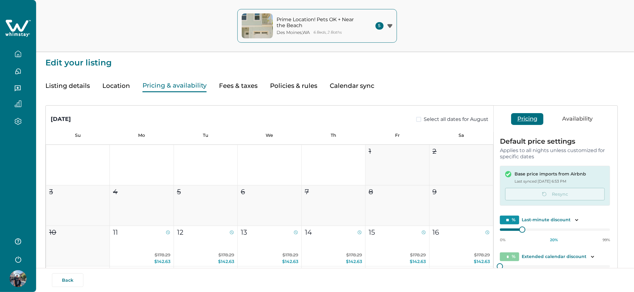
type input "**"
